Goal: Information Seeking & Learning: Find specific fact

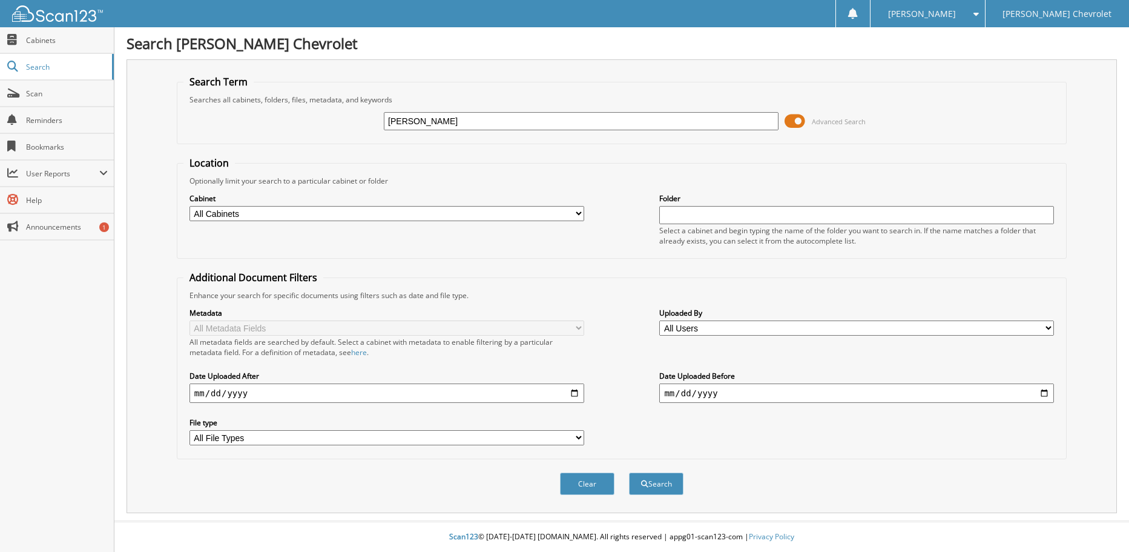
type input "[PERSON_NAME]"
click at [629, 472] on button "Search" at bounding box center [656, 483] width 55 height 22
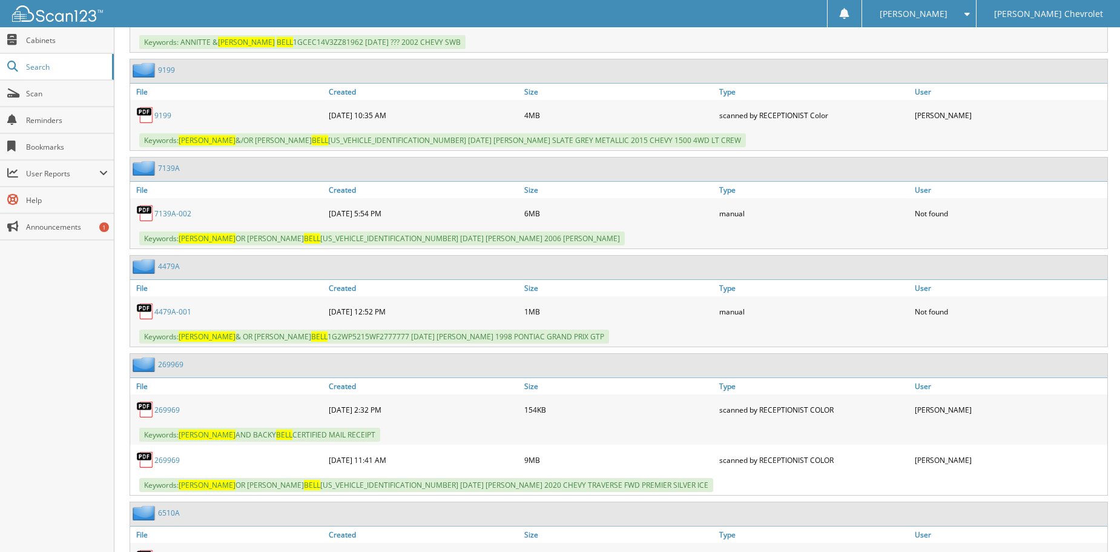
scroll to position [20529, 0]
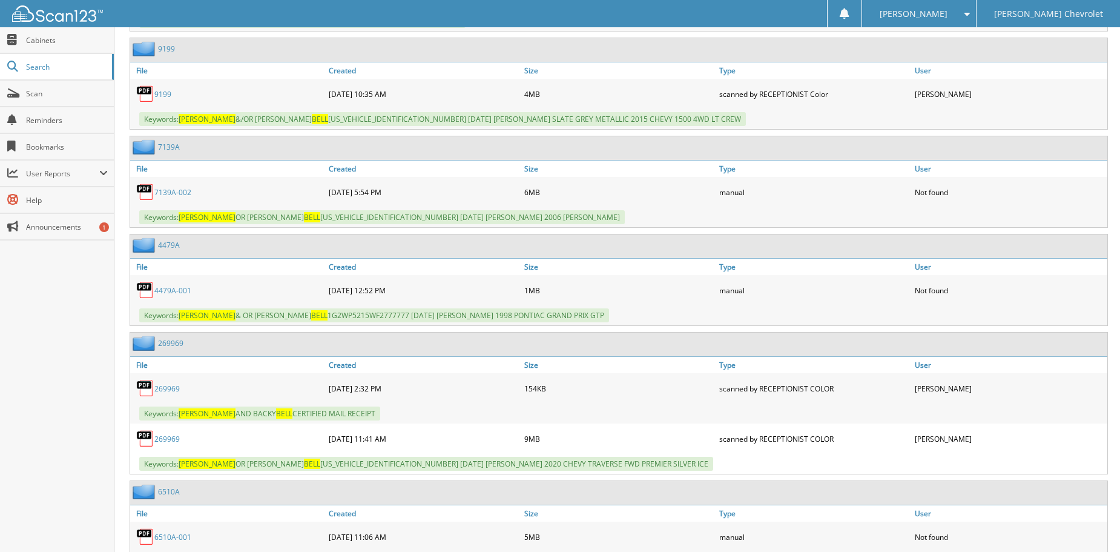
click at [172, 437] on link "269969" at bounding box center [166, 439] width 25 height 10
